Goal: Task Accomplishment & Management: Manage account settings

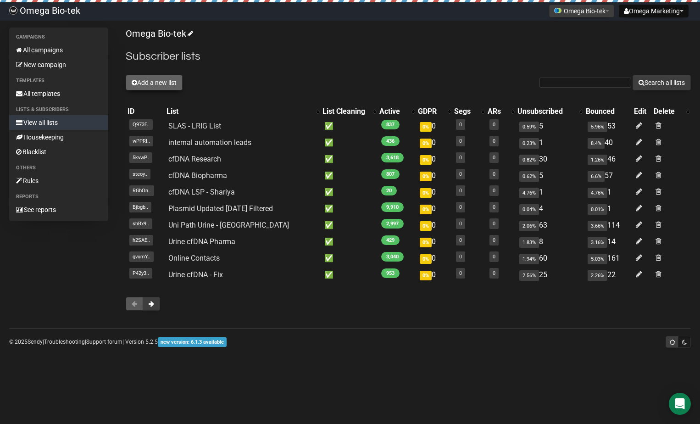
click at [169, 80] on button "Add a new list" at bounding box center [154, 83] width 57 height 16
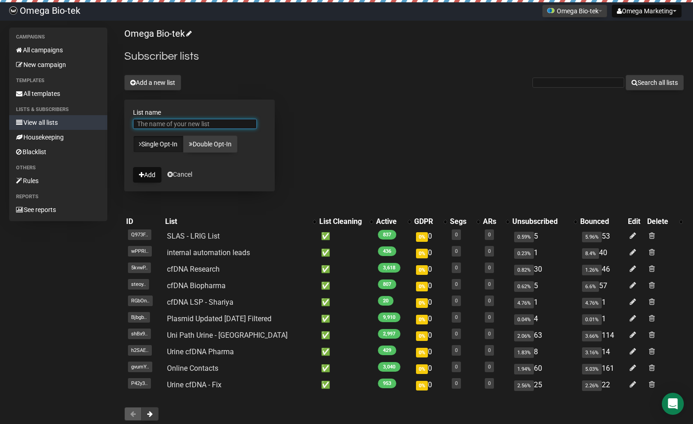
click at [172, 123] on input "List name" at bounding box center [195, 124] width 124 height 10
type input "Plasmid Nurture List"
click at [148, 175] on button "Add" at bounding box center [147, 175] width 28 height 16
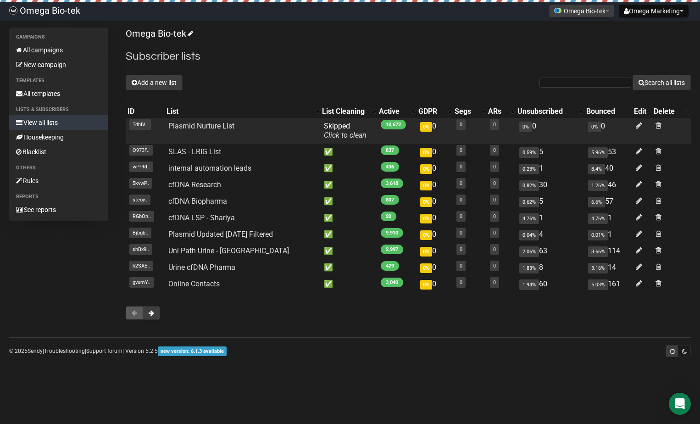
click at [324, 127] on span "Skipped You can be flagged for spam ! We scanned a few emails in this list and …" at bounding box center [345, 131] width 43 height 18
click at [337, 137] on link "Click to clean" at bounding box center [345, 135] width 43 height 9
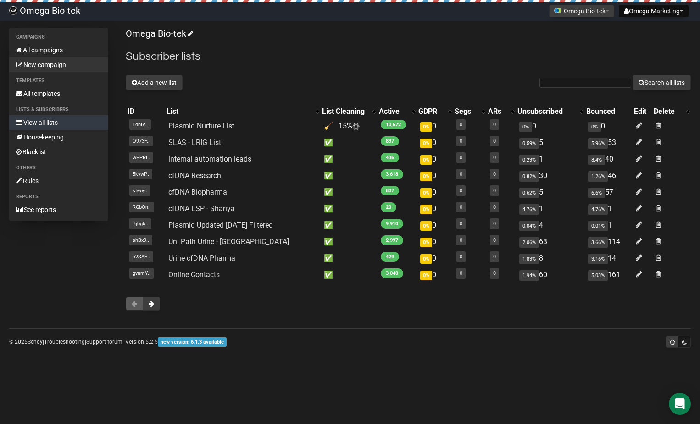
click at [45, 62] on link "New campaign" at bounding box center [58, 64] width 99 height 15
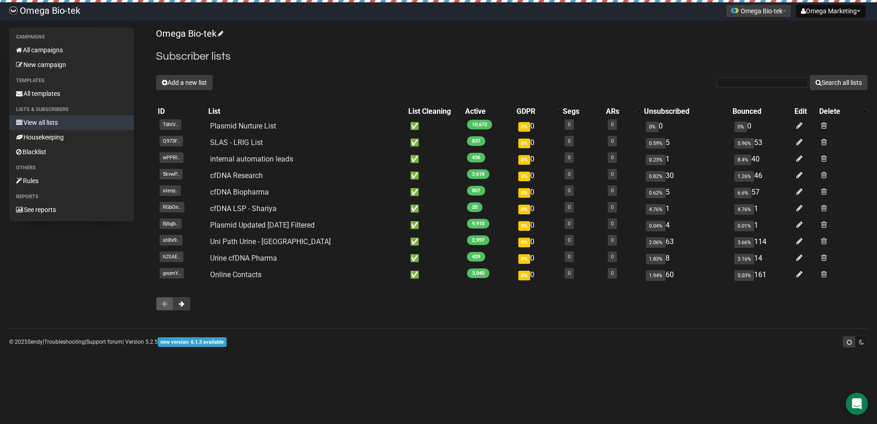
click at [446, 33] on p "Omega Bio-tek" at bounding box center [512, 34] width 712 height 12
click at [55, 52] on link "All campaigns" at bounding box center [71, 50] width 125 height 15
